Goal: Task Accomplishment & Management: Manage account settings

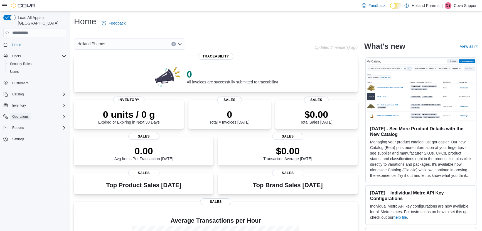
click at [23, 114] on span "Operations" at bounding box center [20, 116] width 16 height 4
click at [26, 122] on span "Cash Management" at bounding box center [24, 124] width 28 height 4
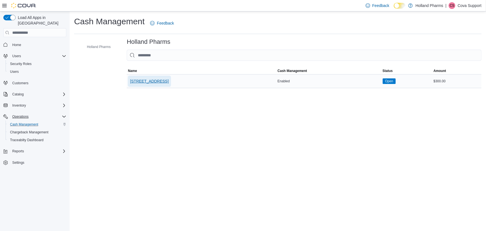
click at [153, 81] on span "150 N Palm Canyon Dr" at bounding box center [149, 81] width 38 height 6
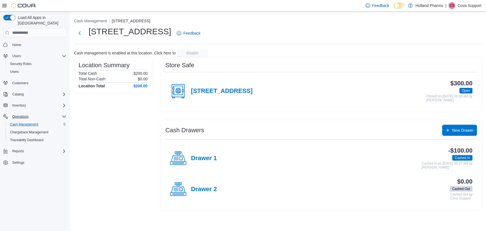
click at [476, 7] on p "Cova Support" at bounding box center [469, 5] width 24 height 7
click at [441, 57] on button "Sign Out" at bounding box center [453, 53] width 51 height 9
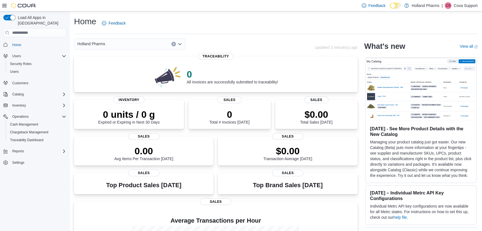
click at [464, 6] on p "Cova Support" at bounding box center [466, 5] width 24 height 7
click at [443, 55] on span "Sign Out" at bounding box center [441, 54] width 15 height 6
